Goal: Task Accomplishment & Management: Manage account settings

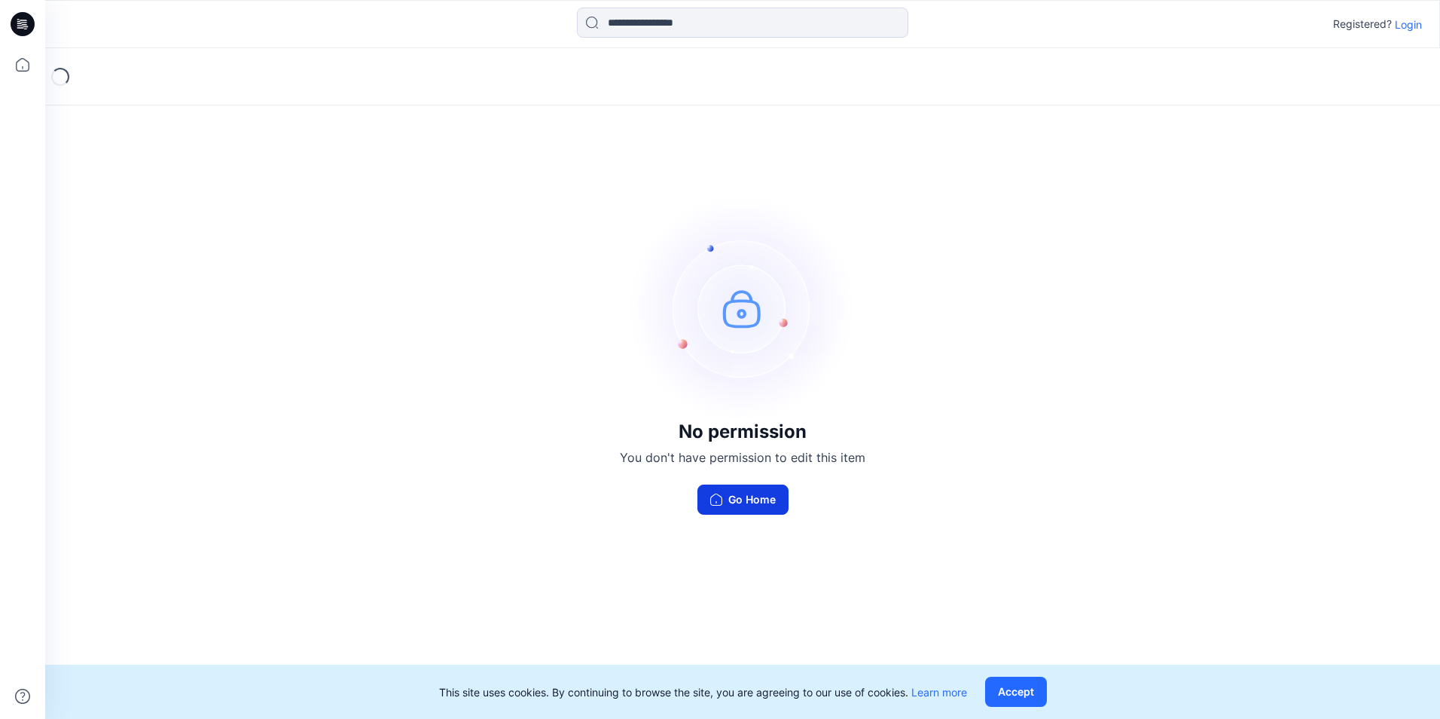
click at [757, 503] on button "Go Home" at bounding box center [742, 499] width 91 height 30
click at [1404, 24] on p "Login" at bounding box center [1408, 25] width 27 height 16
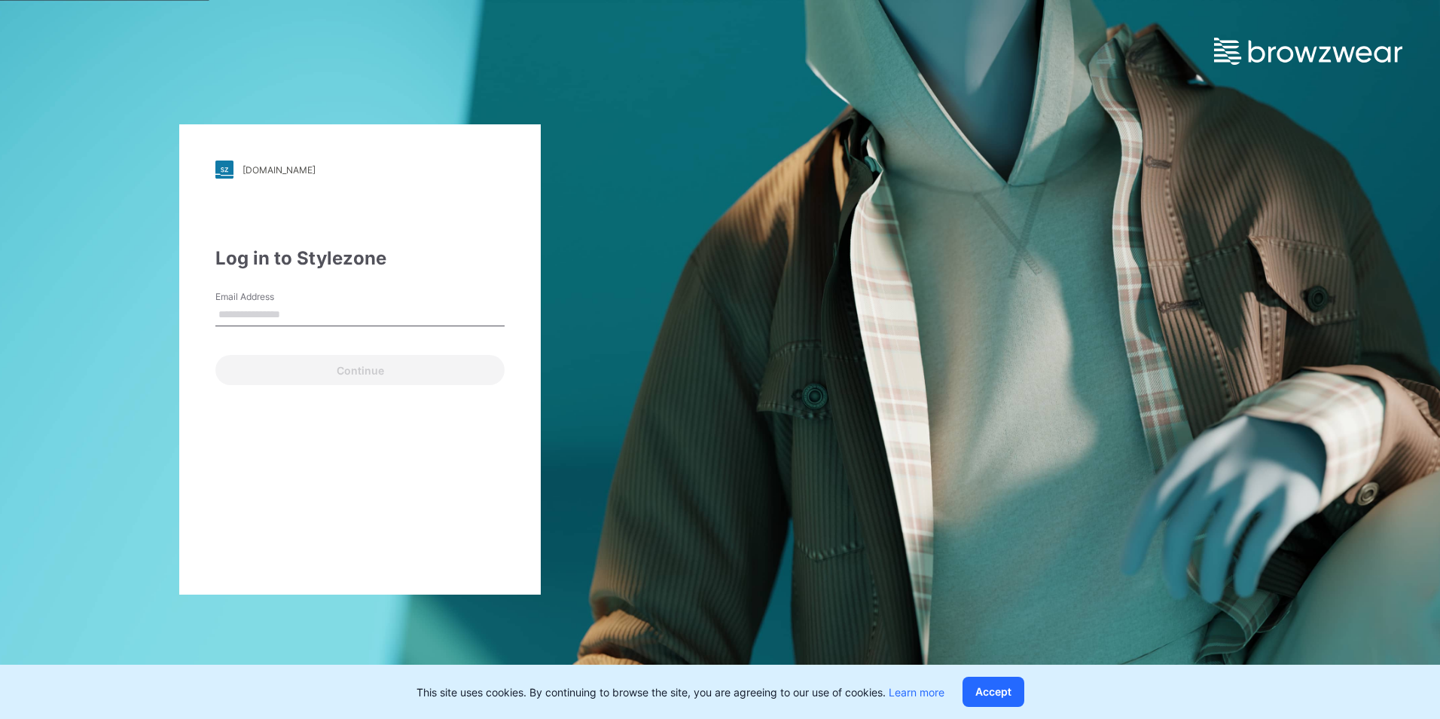
click at [304, 325] on input "Email Address" at bounding box center [359, 315] width 289 height 23
type input "**********"
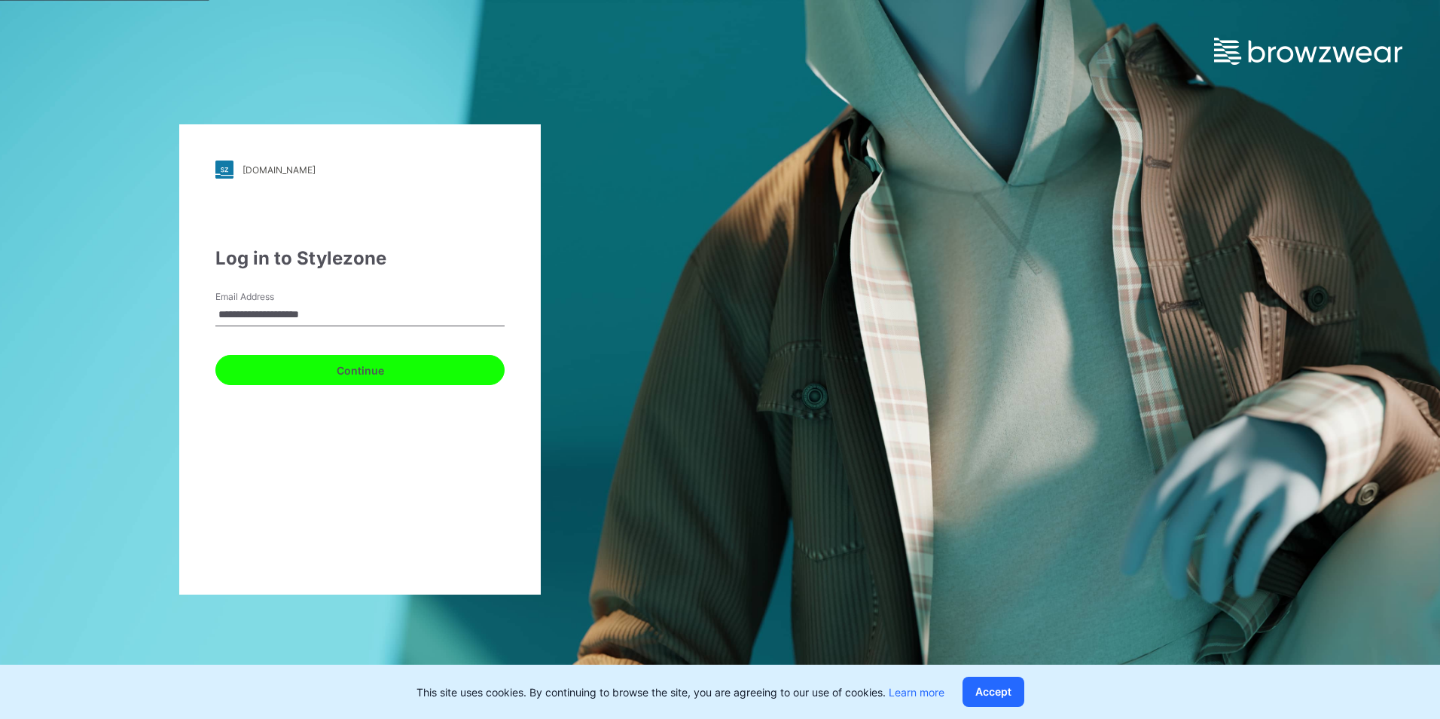
click at [309, 370] on button "Continue" at bounding box center [359, 370] width 289 height 30
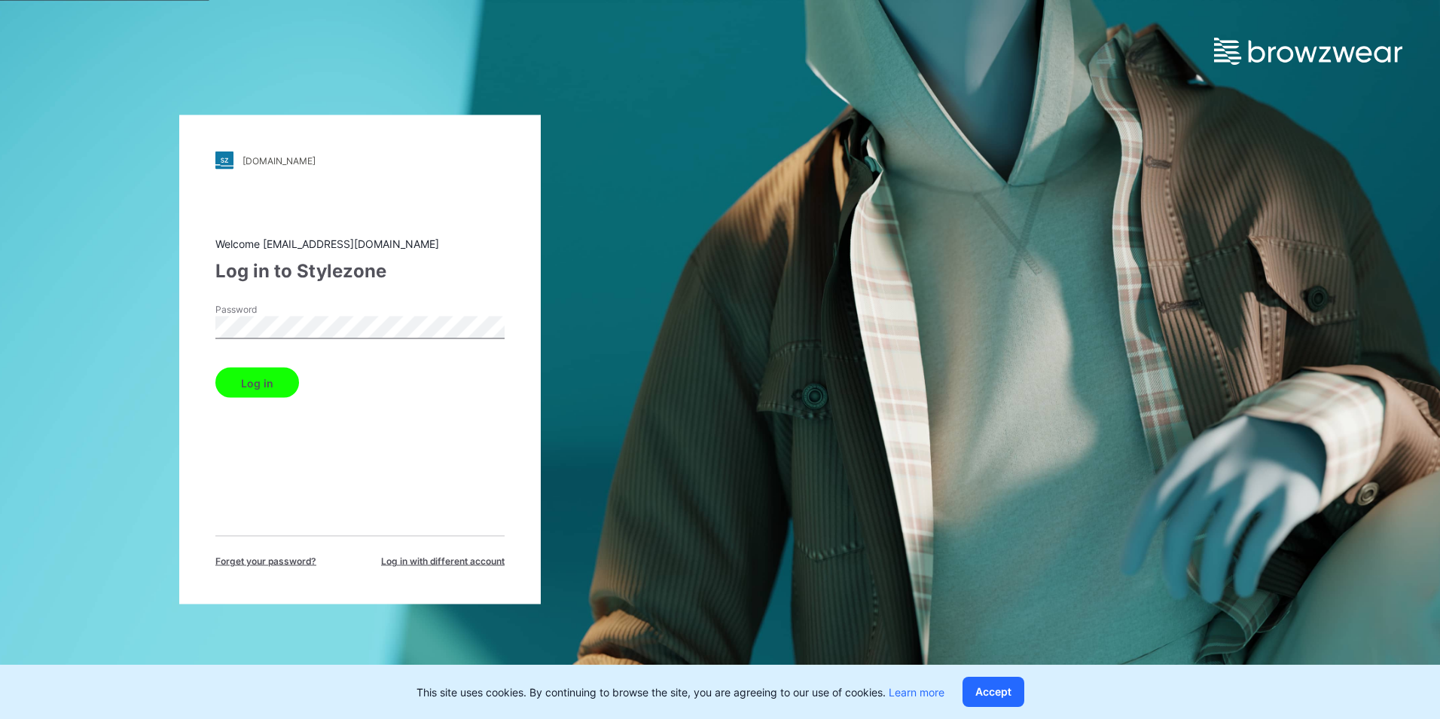
click at [277, 390] on button "Log in" at bounding box center [257, 383] width 84 height 30
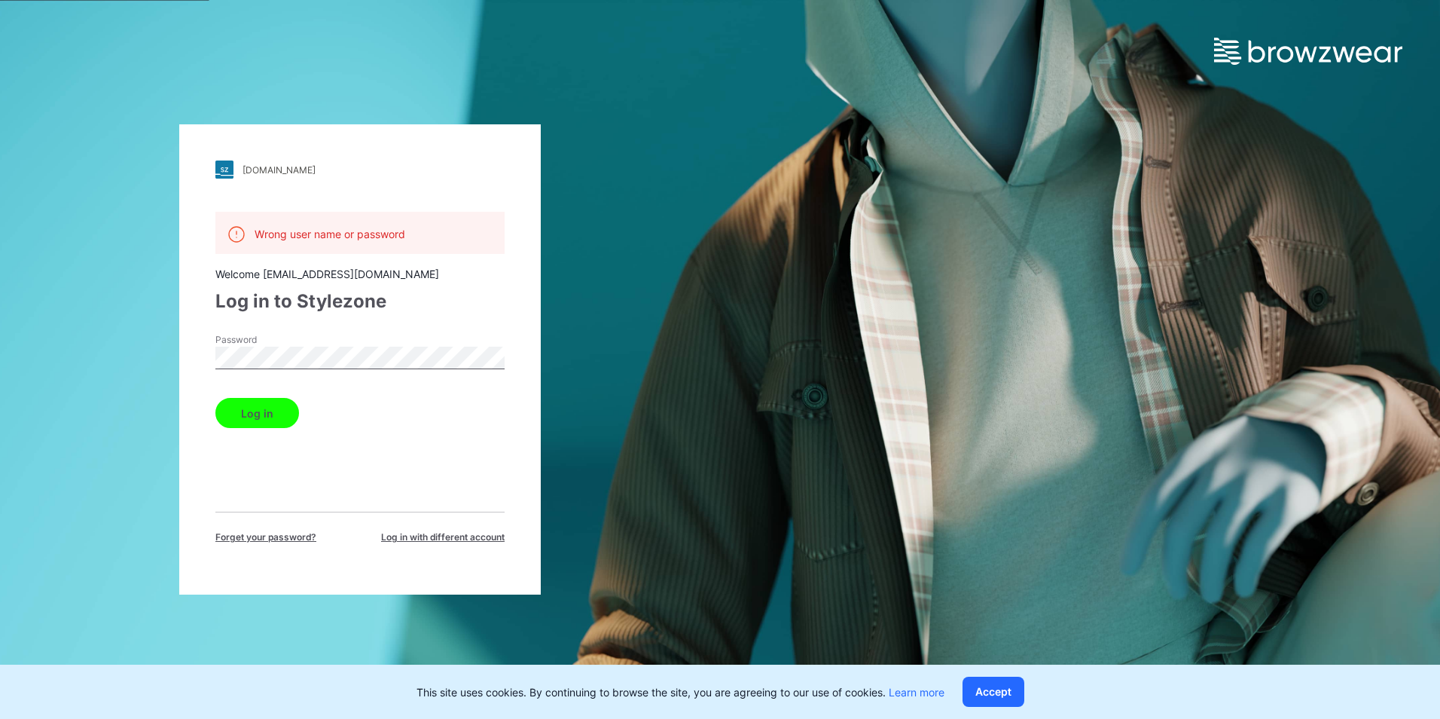
click at [275, 390] on form "Password Log in" at bounding box center [359, 380] width 289 height 95
click at [270, 398] on button "Log in" at bounding box center [257, 413] width 84 height 30
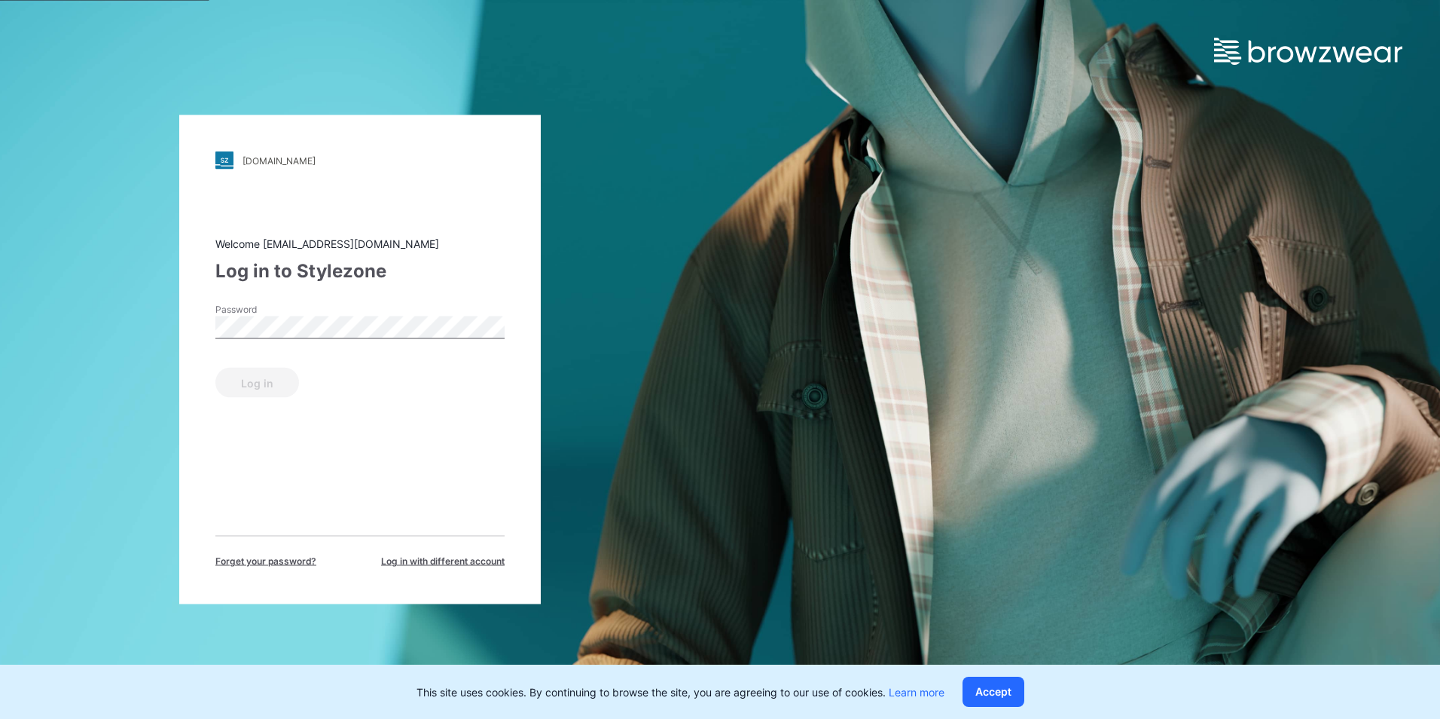
click at [268, 407] on div "Welcome d34_yatop@shinwon.com Log in to Stylezone Password Log in Forget your p…" at bounding box center [359, 402] width 289 height 332
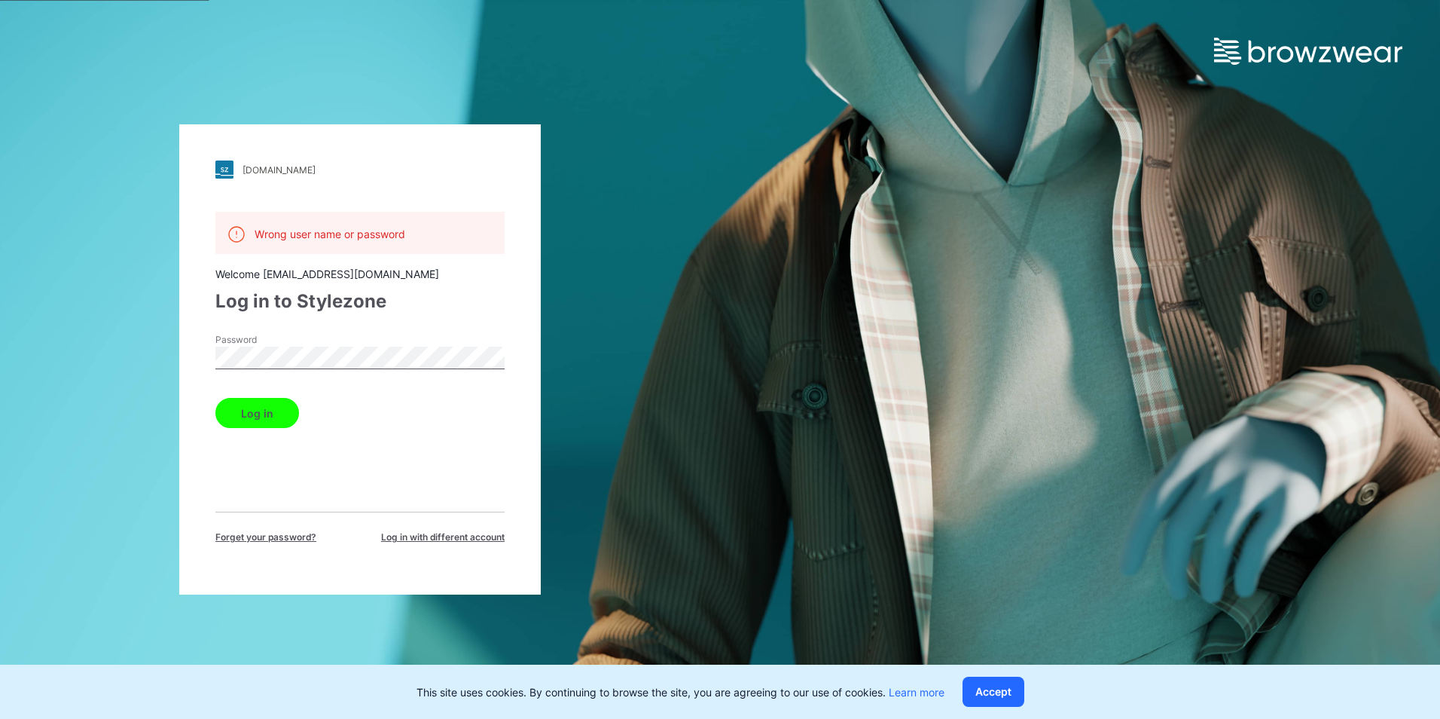
click at [257, 373] on div "Password" at bounding box center [359, 355] width 289 height 45
click at [146, 369] on div "walmart.stylezone.com Loading... Wrong user name or password Welcome d34_yatop@…" at bounding box center [360, 359] width 720 height 719
click at [215, 398] on button "Log in" at bounding box center [257, 413] width 84 height 30
click at [517, 168] on div "walmart.stylezone.com Loading... Wrong user name or password Welcome d34_yatop@…" at bounding box center [360, 359] width 362 height 470
click at [420, 536] on span "Log in with different account" at bounding box center [443, 537] width 124 height 14
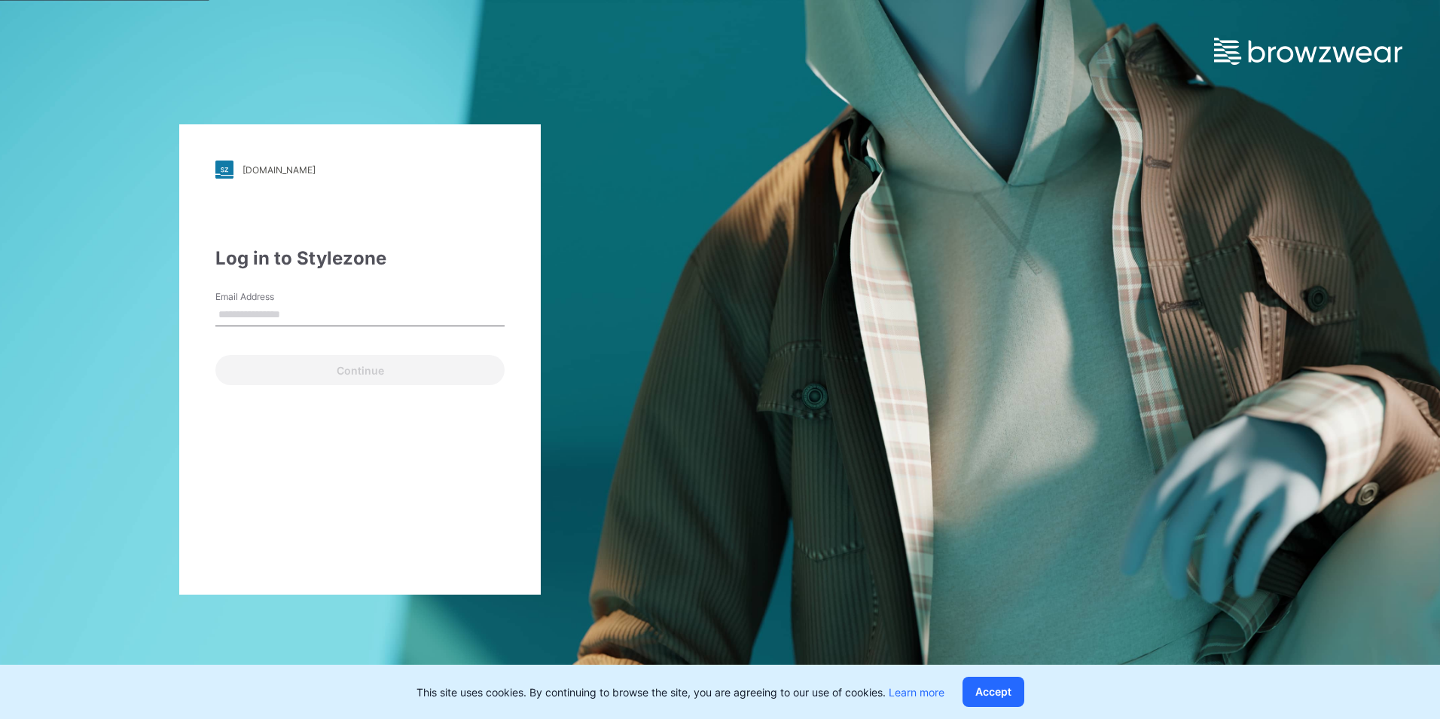
click at [276, 319] on input "Email Address" at bounding box center [359, 315] width 289 height 23
type input "**********"
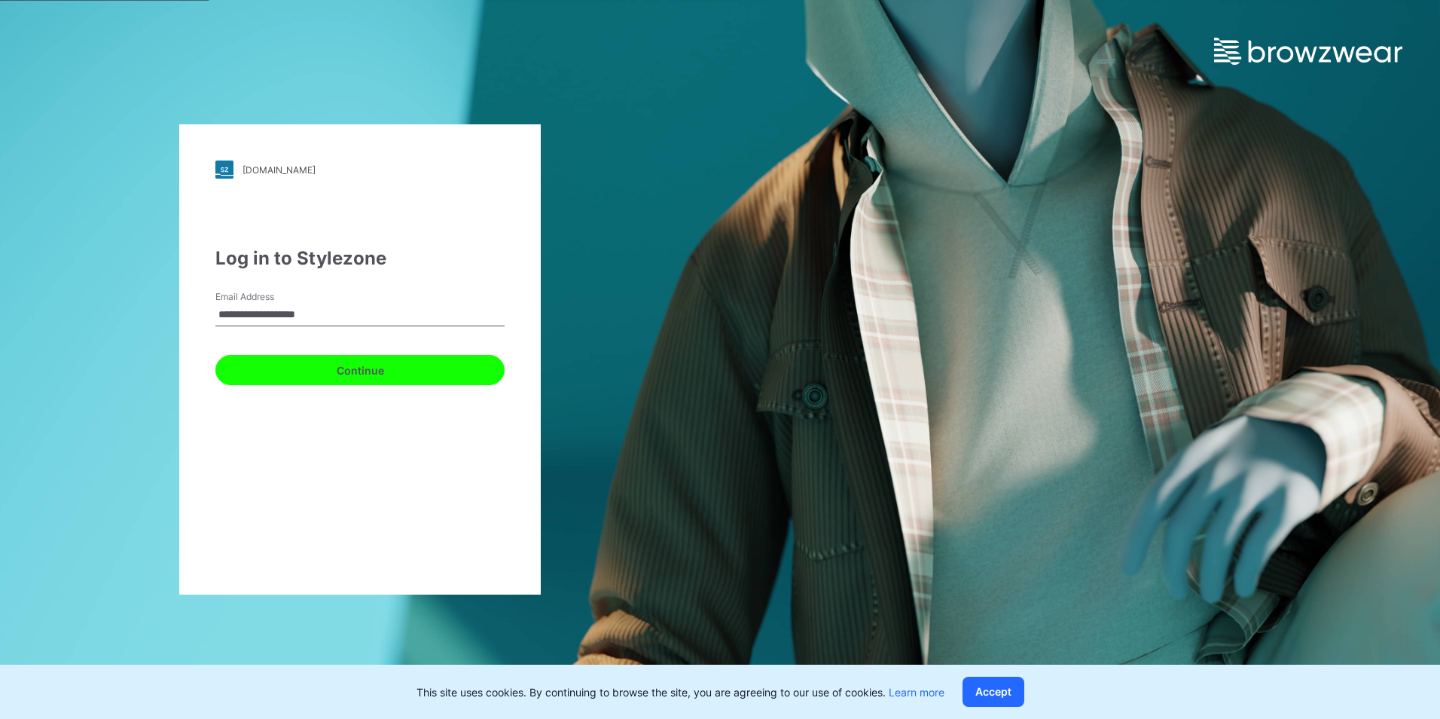
click at [292, 371] on button "Continue" at bounding box center [359, 370] width 289 height 30
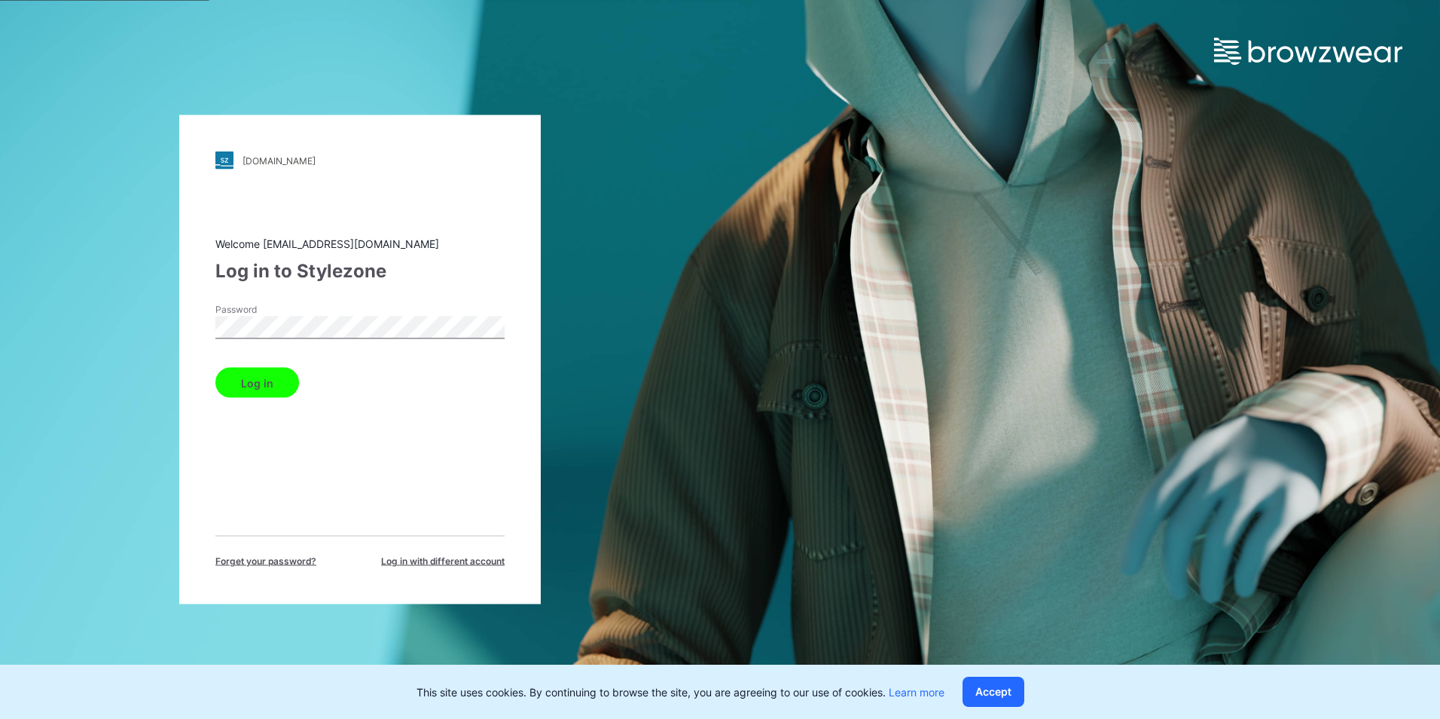
click at [267, 381] on button "Log in" at bounding box center [257, 383] width 84 height 30
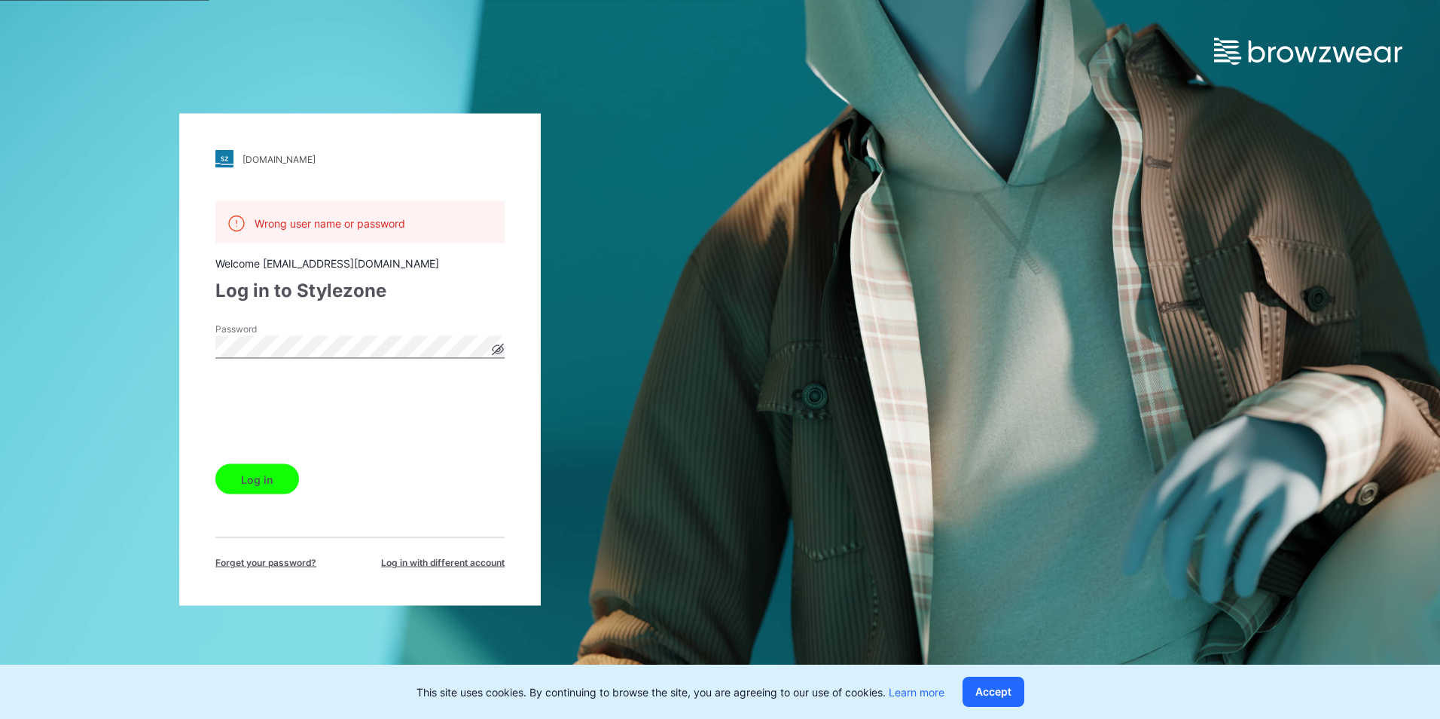
click at [270, 469] on button "Log in" at bounding box center [257, 479] width 84 height 30
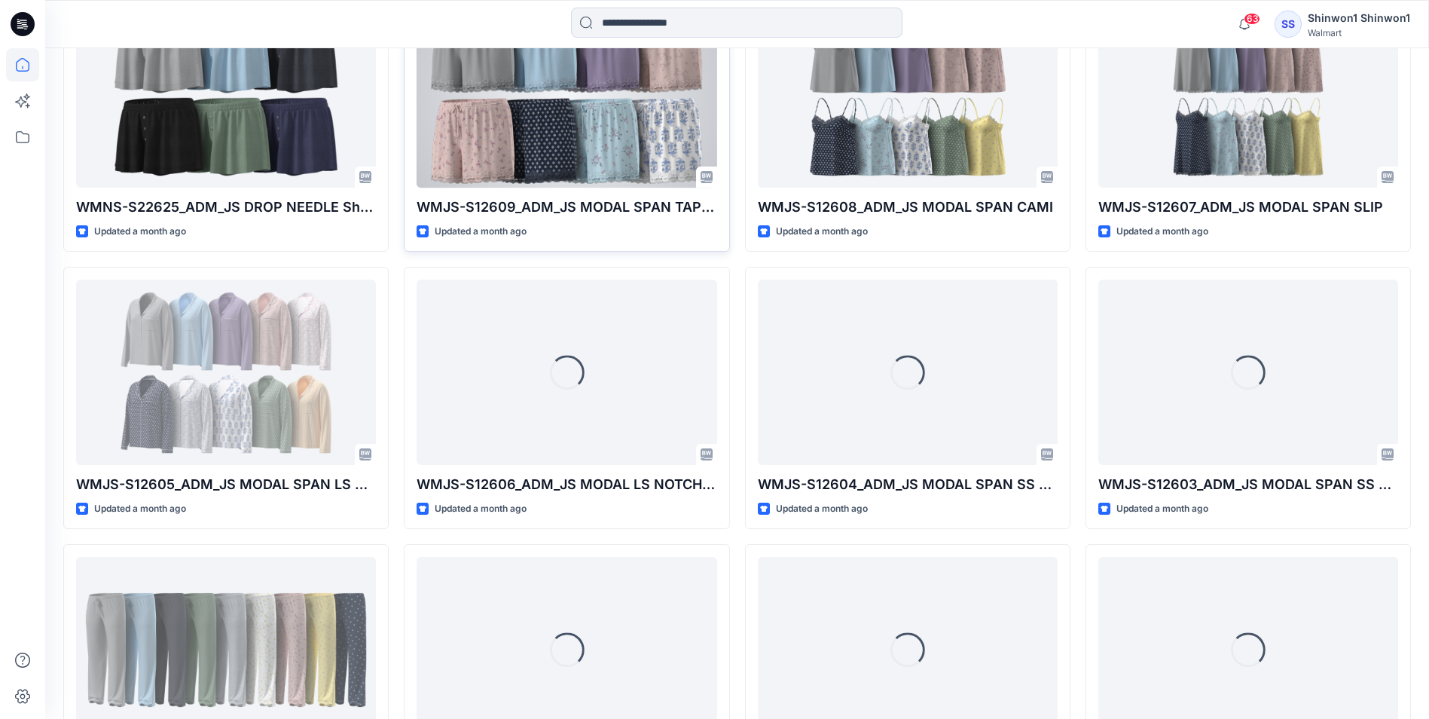
scroll to position [4693, 0]
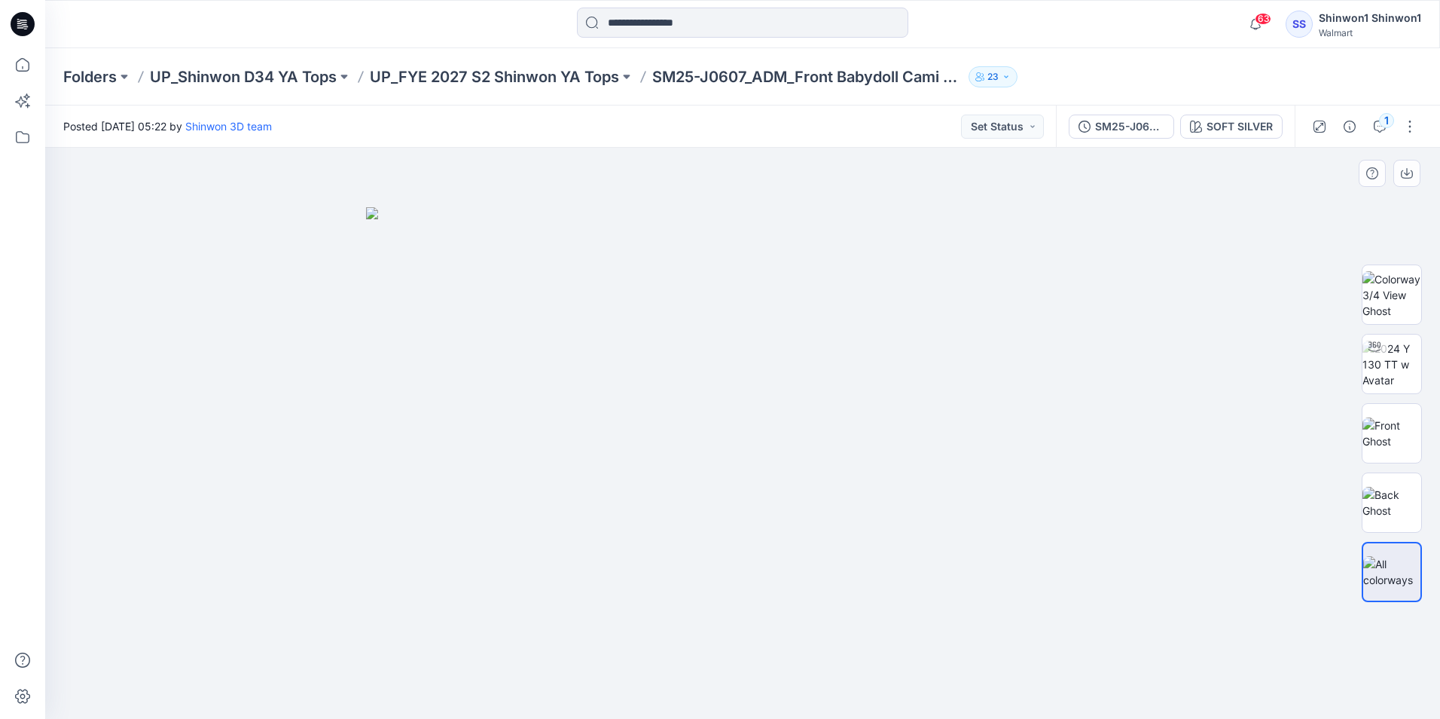
click at [1152, 445] on div at bounding box center [742, 433] width 1395 height 571
click at [48, 455] on div at bounding box center [742, 433] width 1395 height 571
click at [371, 566] on img at bounding box center [742, 462] width 753 height 511
click at [1176, 429] on div at bounding box center [742, 433] width 1395 height 571
click at [1323, 311] on div at bounding box center [742, 433] width 1395 height 571
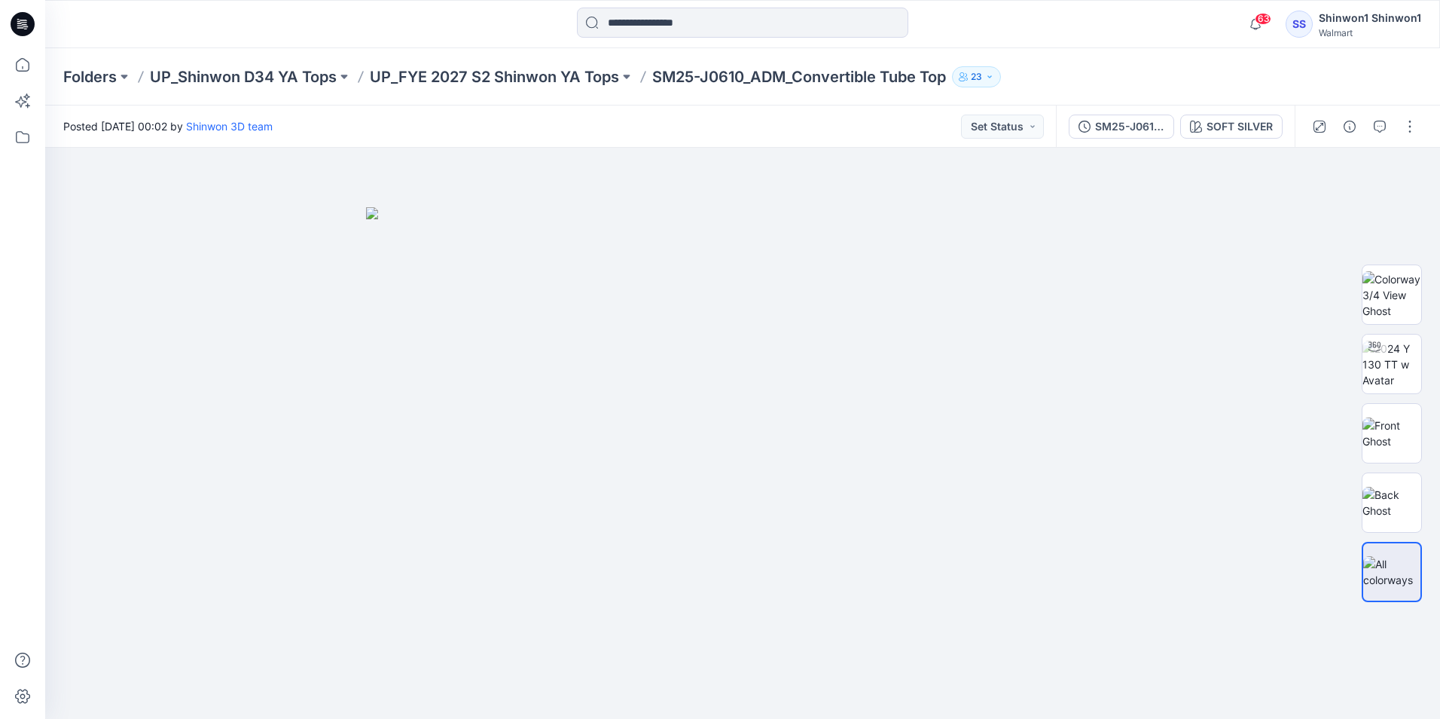
click at [1415, 139] on div at bounding box center [1364, 126] width 139 height 42
click at [1411, 132] on button "button" at bounding box center [1410, 126] width 24 height 24
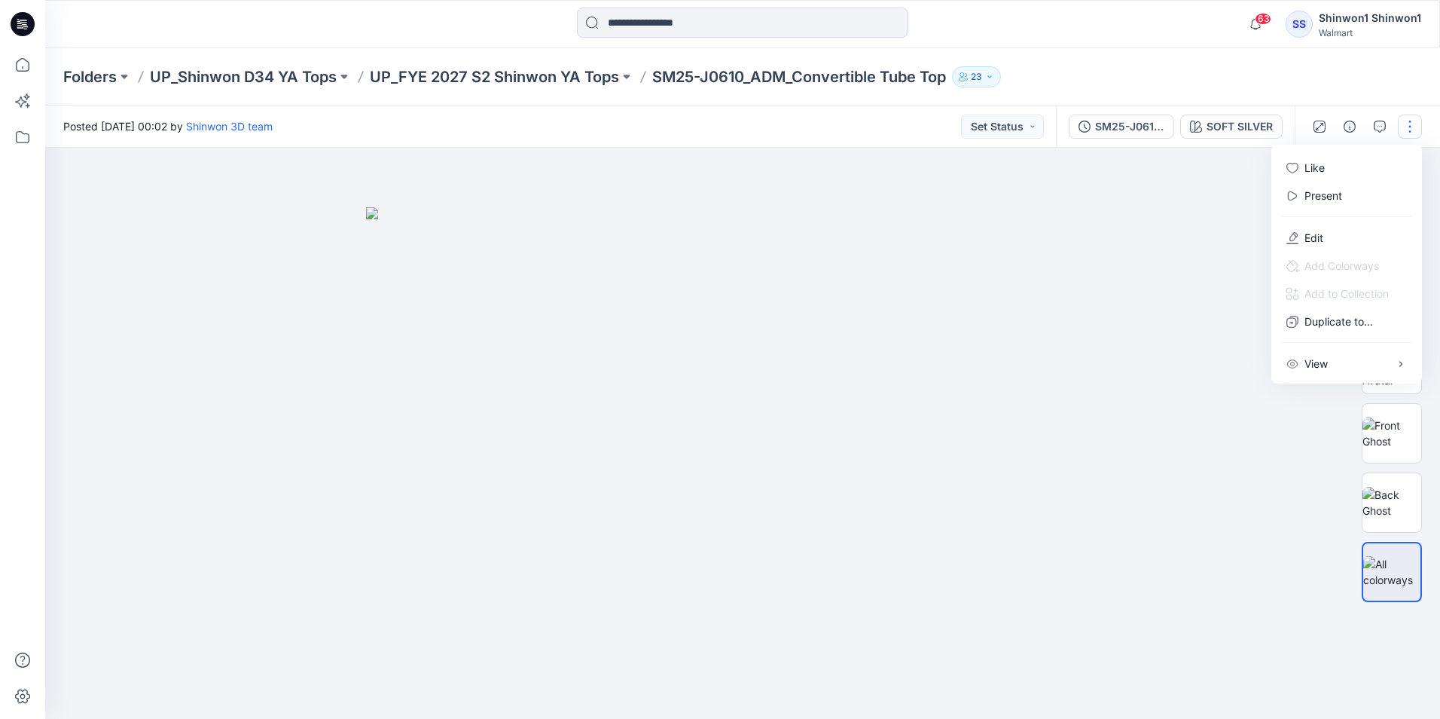
click at [1411, 132] on button "button" at bounding box center [1410, 126] width 24 height 24
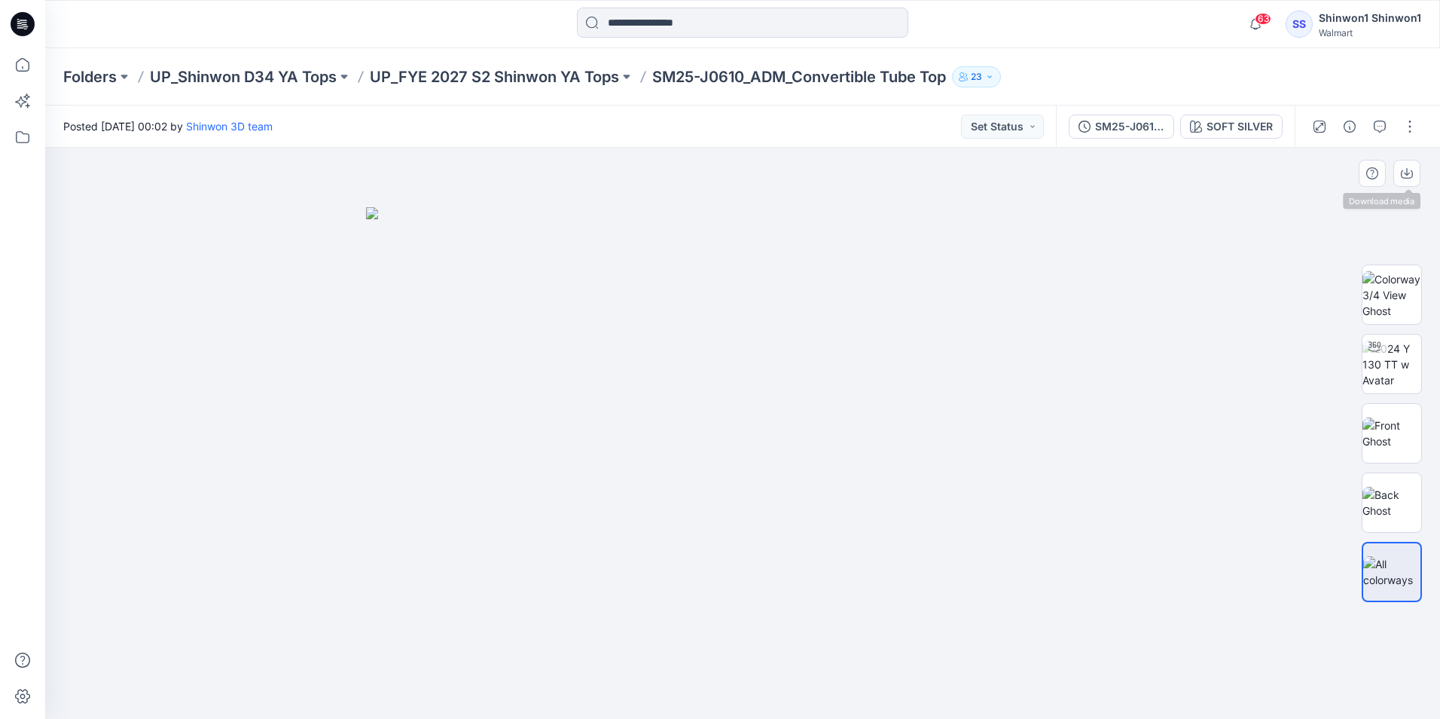
drag, startPoint x: 1346, startPoint y: 277, endPoint x: 1296, endPoint y: 347, distance: 85.9
click at [1343, 279] on div "SOFT SILVER Loading... Material Properties Loading..." at bounding box center [742, 433] width 1395 height 571
click at [1140, 130] on div "SM25-J0610_ADM_Convertible Tube Top" at bounding box center [1129, 126] width 69 height 17
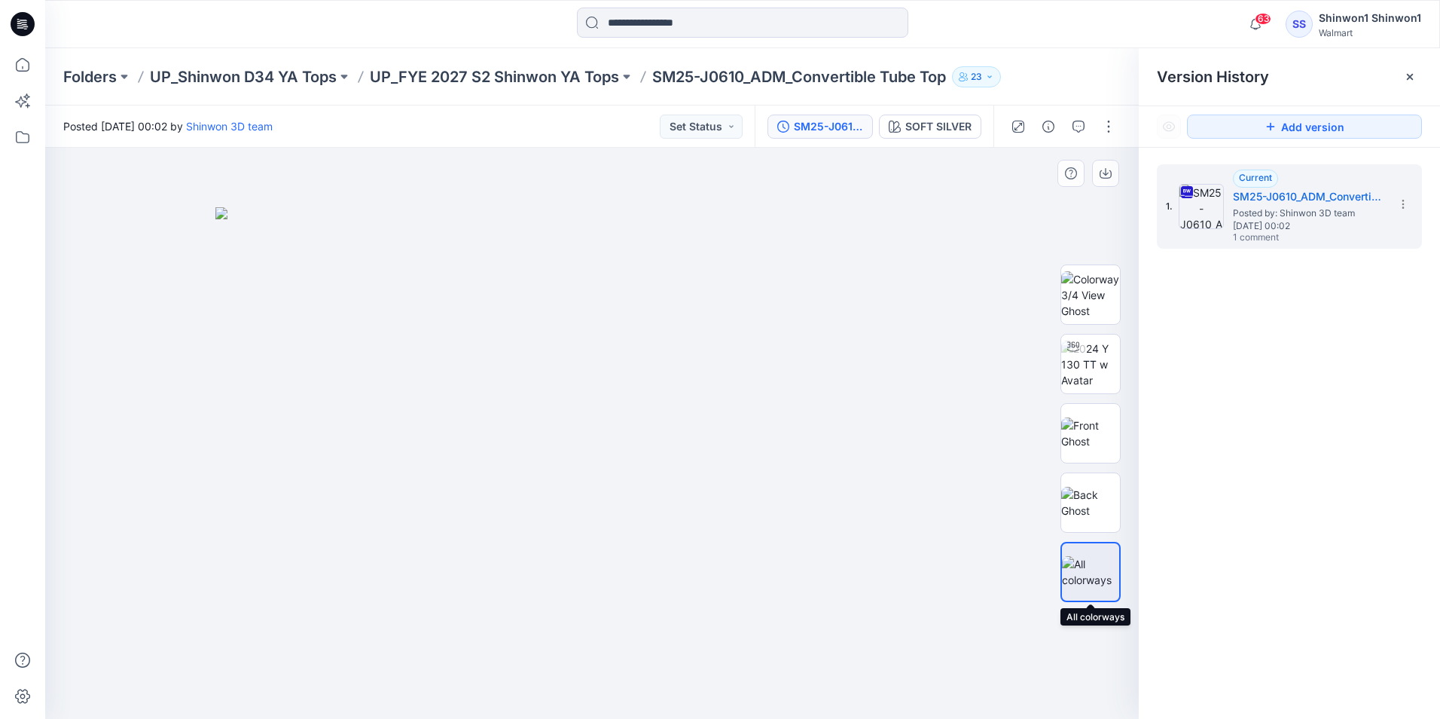
click at [1094, 550] on div at bounding box center [1091, 572] width 60 height 60
click at [1318, 182] on div "Current SM25-J0610_ADM_Convertible Tube Top Posted by: Shinwon 3D team Thursday…" at bounding box center [1308, 206] width 151 height 75
click at [1317, 202] on h5 "SM25-J0610_ADM_Convertible Tube Top" at bounding box center [1308, 197] width 151 height 18
click at [1210, 210] on img at bounding box center [1201, 206] width 45 height 45
click at [1359, 216] on span "Posted by: Shinwon 3D team" at bounding box center [1308, 213] width 151 height 15
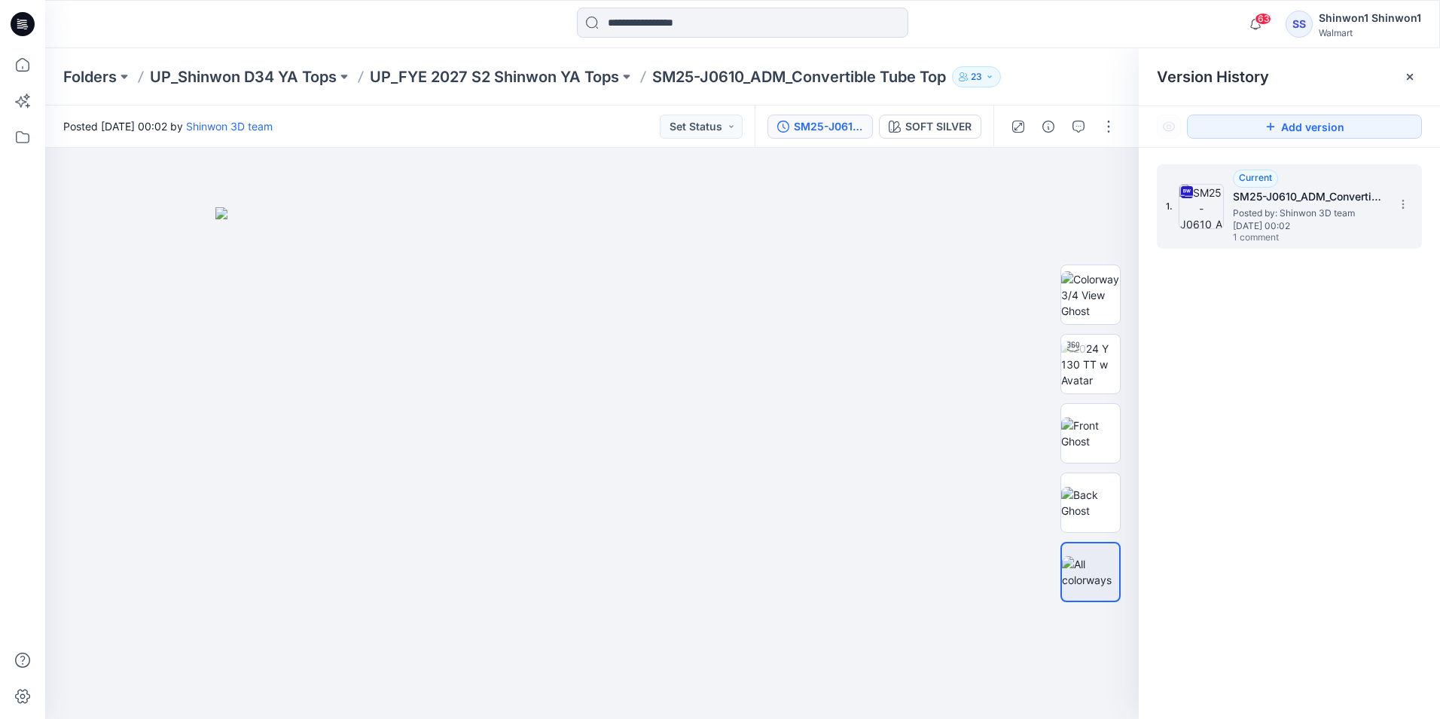
click at [1358, 216] on span "Posted by: Shinwon 3D team" at bounding box center [1308, 213] width 151 height 15
click at [1079, 496] on img at bounding box center [1090, 503] width 59 height 32
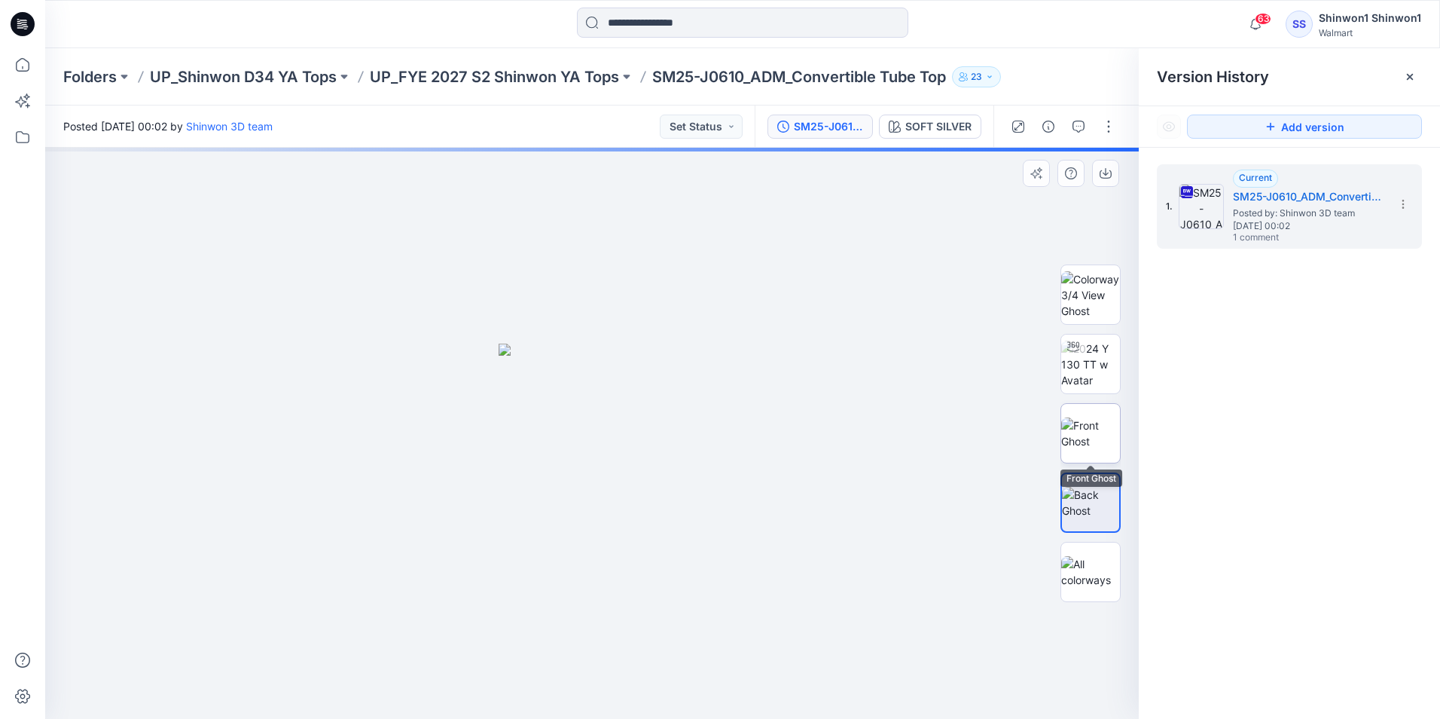
click at [1103, 420] on img at bounding box center [1090, 433] width 59 height 32
click at [1100, 314] on img at bounding box center [1090, 294] width 59 height 47
click at [1098, 586] on img at bounding box center [1090, 572] width 59 height 32
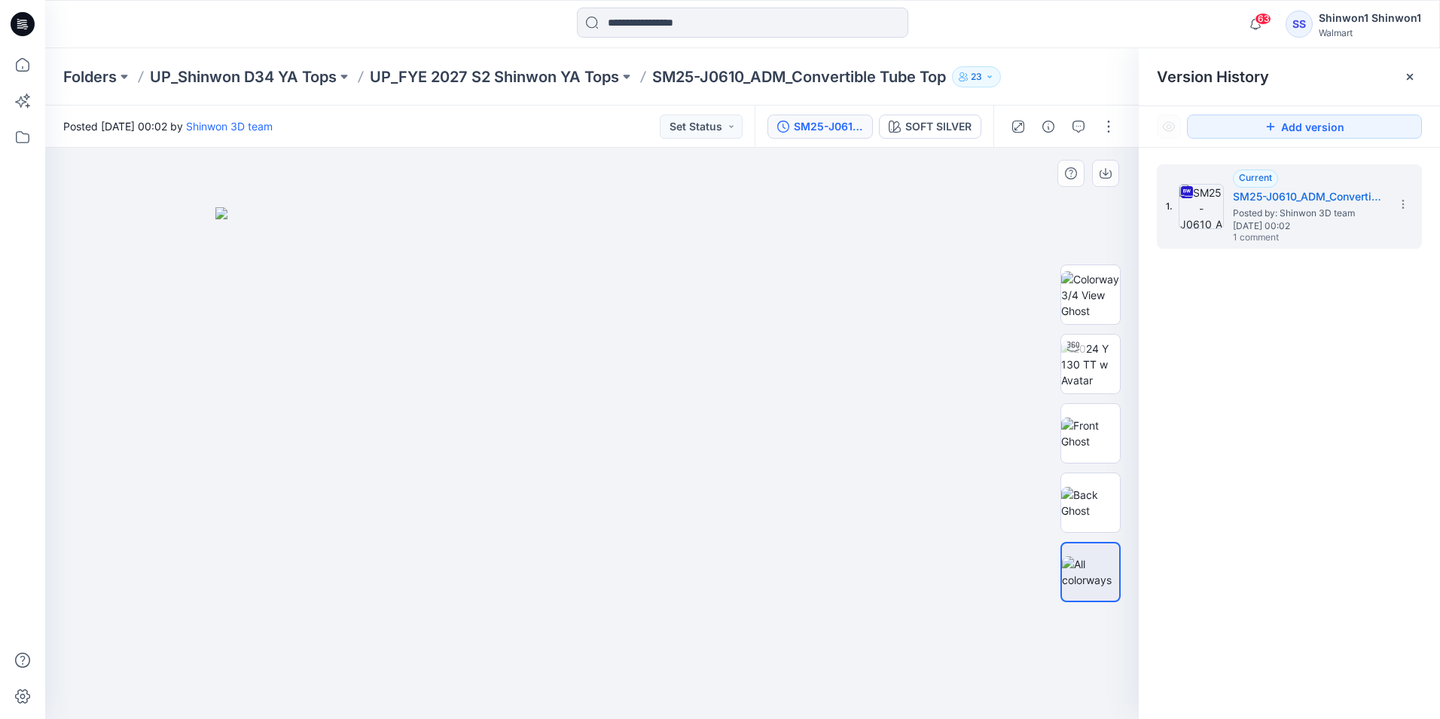
click at [1093, 656] on div at bounding box center [592, 433] width 1094 height 571
drag, startPoint x: 929, startPoint y: 533, endPoint x: 641, endPoint y: 446, distance: 300.5
click at [639, 447] on img at bounding box center [591, 462] width 753 height 511
drag, startPoint x: 675, startPoint y: 545, endPoint x: 676, endPoint y: 358, distance: 186.8
click at [676, 358] on img at bounding box center [591, 462] width 753 height 511
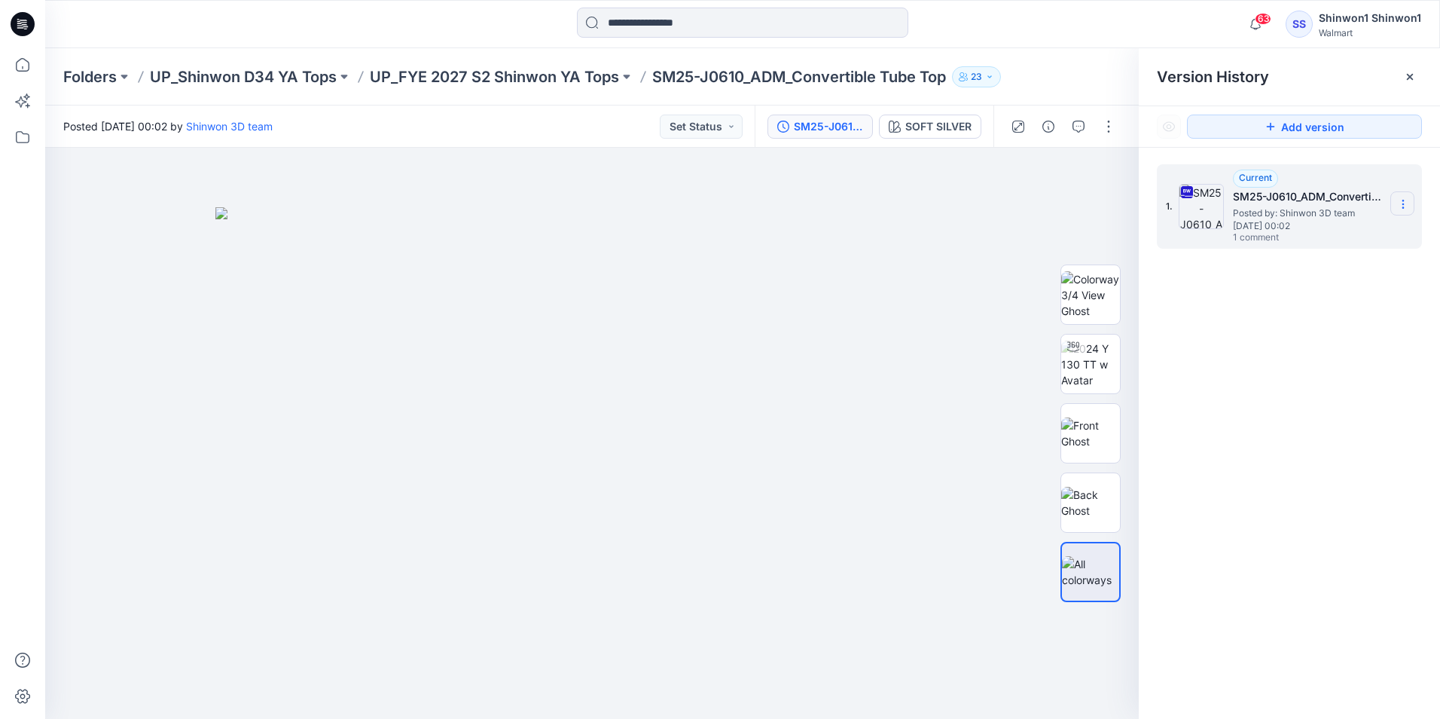
click at [1397, 201] on icon at bounding box center [1403, 204] width 12 height 12
click at [1348, 193] on h5 "SM25-J0610_ADM_Convertible Tube Top" at bounding box center [1308, 197] width 151 height 18
drag, startPoint x: 1348, startPoint y: 193, endPoint x: 1320, endPoint y: 213, distance: 33.9
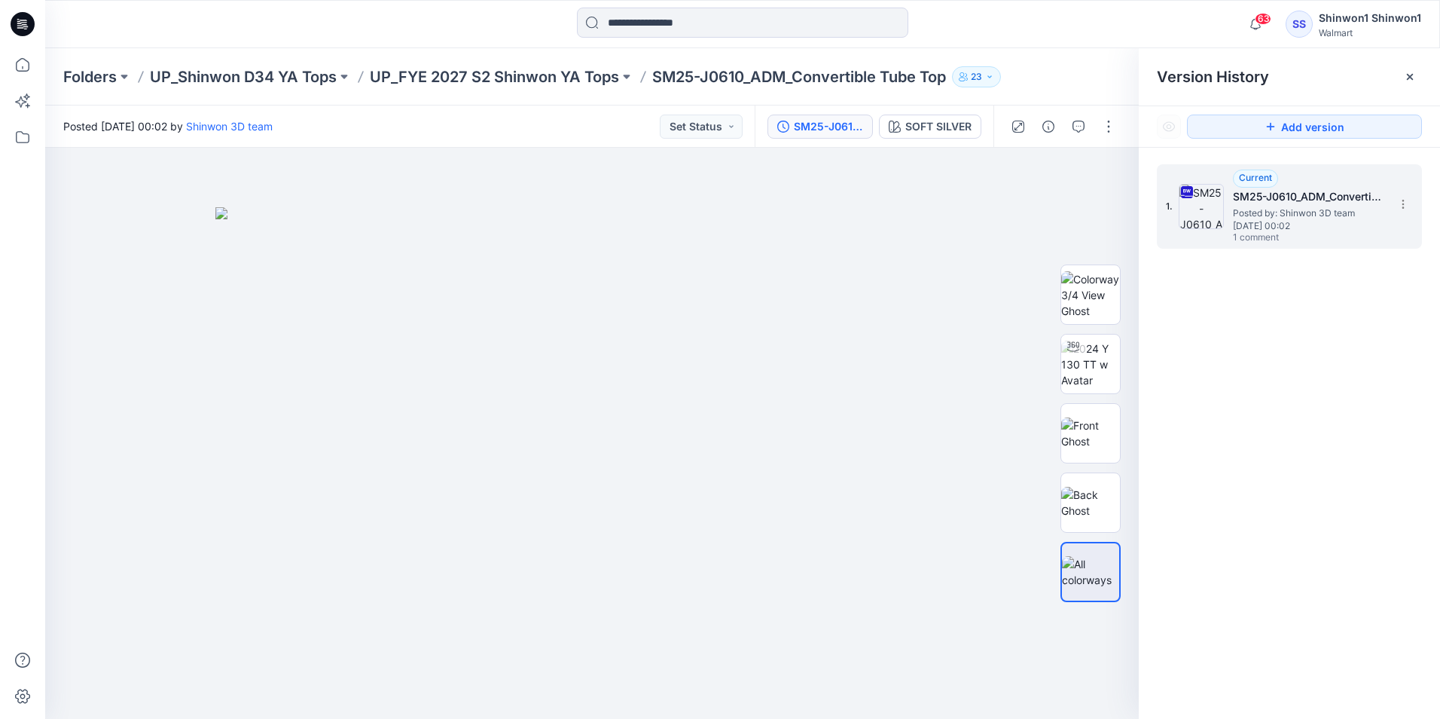
click at [1320, 213] on span "Posted by: Shinwon 3D team" at bounding box center [1308, 213] width 151 height 15
click at [1292, 233] on span "1 comment" at bounding box center [1285, 238] width 105 height 12
drag, startPoint x: 1292, startPoint y: 233, endPoint x: 1210, endPoint y: 212, distance: 84.6
click at [1210, 212] on img at bounding box center [1201, 206] width 45 height 45
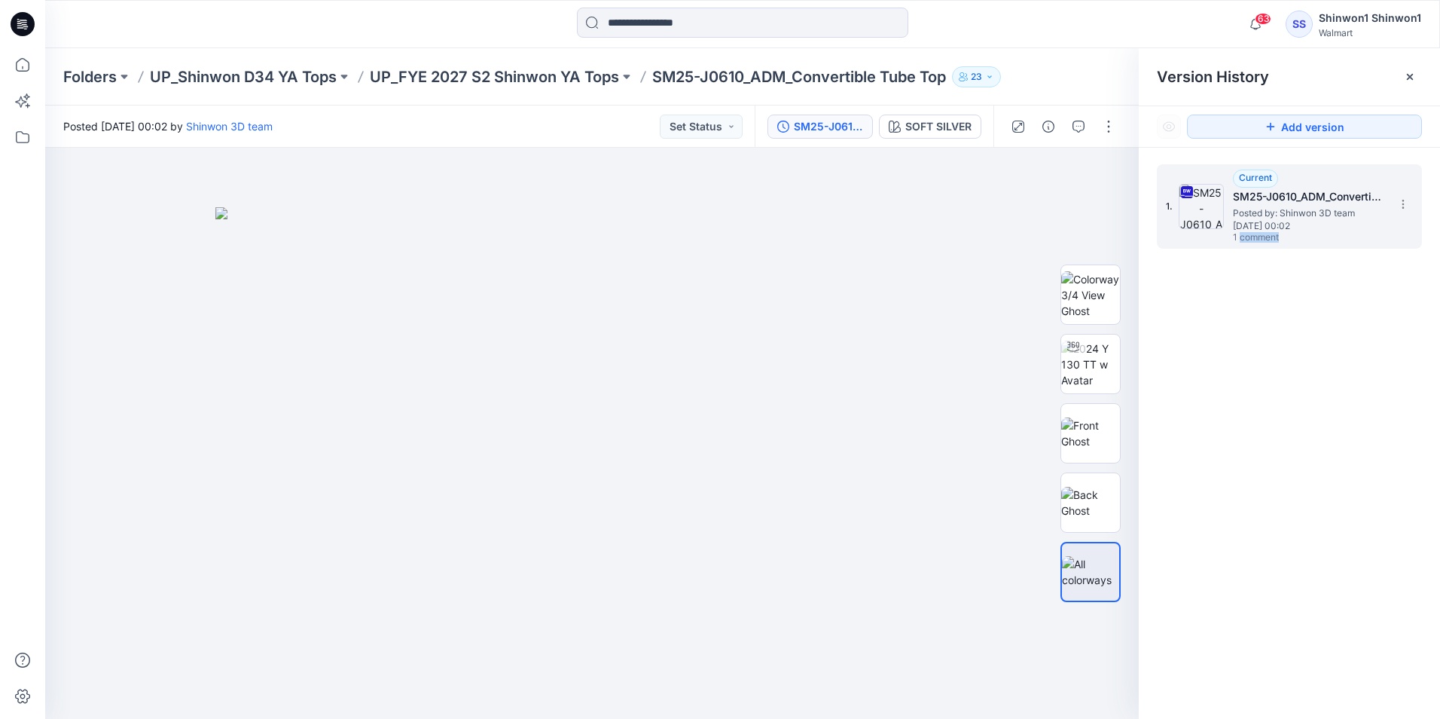
click at [1198, 205] on img at bounding box center [1201, 206] width 45 height 45
click at [1224, 279] on div "1. Current SM25-J0610_ADM_Convertible Tube Top Posted by: Shinwon 3D team Thurs…" at bounding box center [1289, 444] width 301 height 593
click at [733, 447] on img at bounding box center [591, 462] width 753 height 511
click at [1106, 493] on img at bounding box center [1090, 503] width 59 height 32
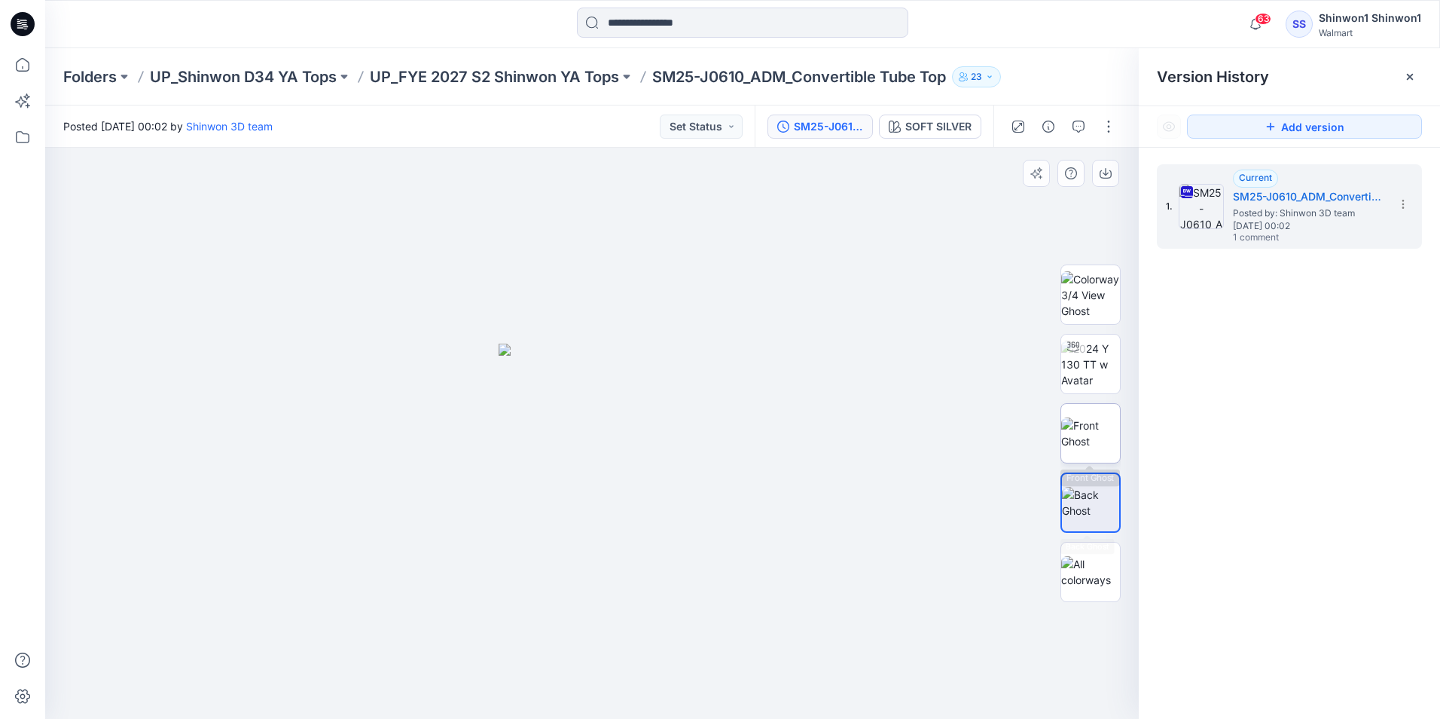
click at [1100, 423] on img at bounding box center [1090, 433] width 59 height 32
click at [1109, 310] on img at bounding box center [1090, 294] width 59 height 47
click at [1112, 352] on img at bounding box center [1090, 363] width 59 height 47
click at [975, 395] on div "SOFT SILVER Loading... Material Properties Loading..." at bounding box center [592, 433] width 1094 height 571
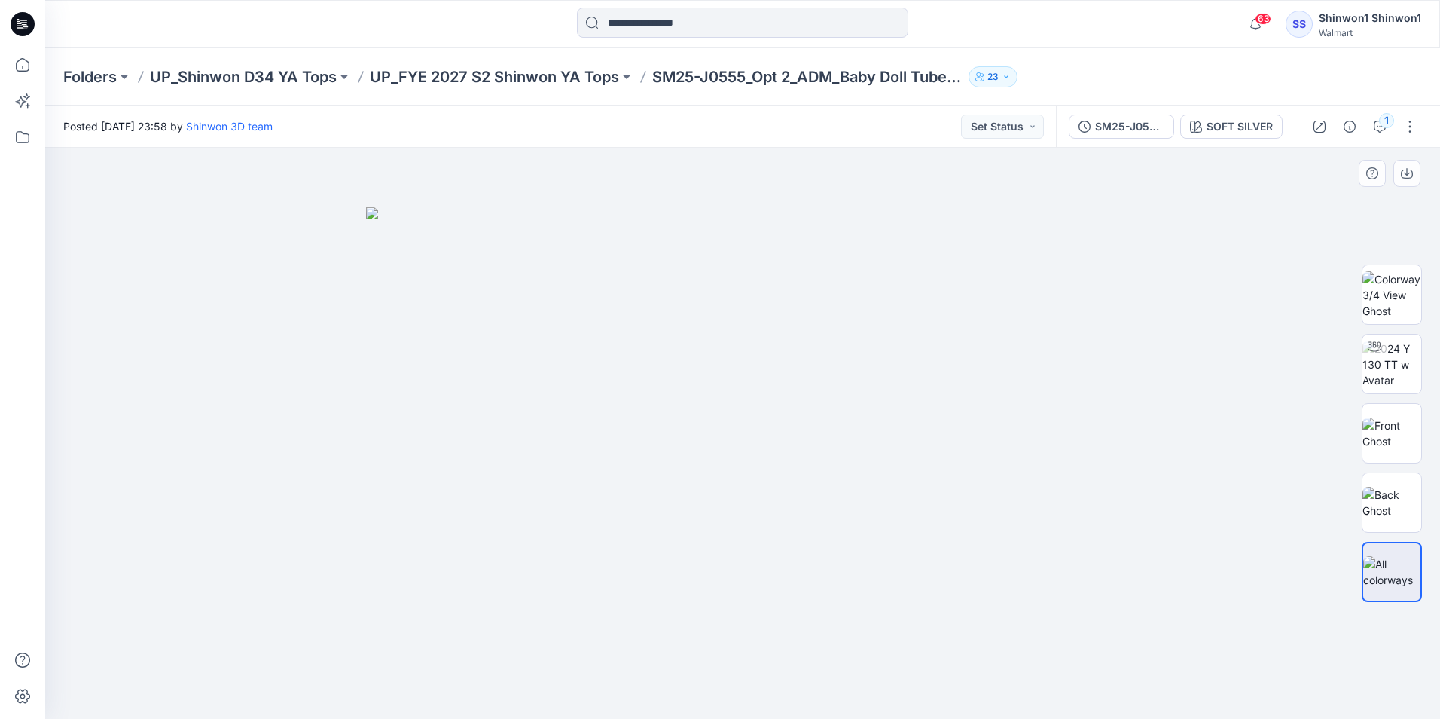
click at [286, 587] on div at bounding box center [742, 433] width 1395 height 571
click at [81, 523] on div at bounding box center [742, 433] width 1395 height 571
